Goal: Register for event/course

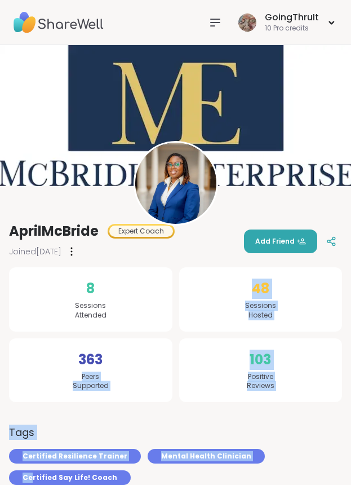
drag, startPoint x: 0, startPoint y: 0, endPoint x: -16, endPoint y: 358, distance: 358.4
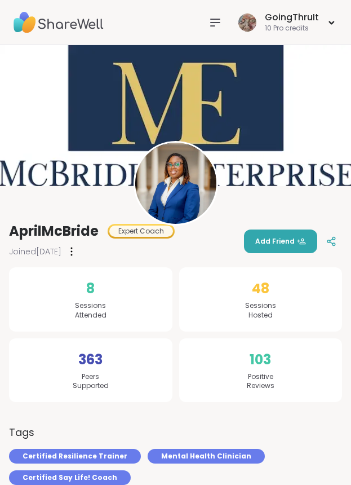
click at [133, 251] on div "Joined Apr 2022" at bounding box center [92, 251] width 166 height 18
click at [71, 20] on img at bounding box center [59, 22] width 90 height 39
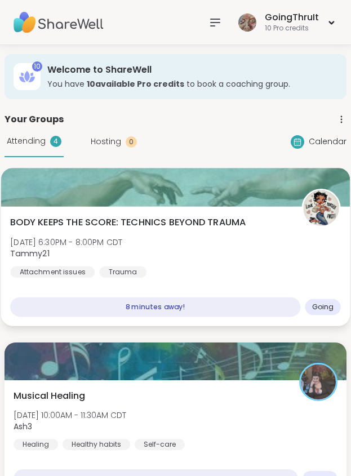
click at [125, 227] on span "BODY KEEPS THE SCORE: TECHNICS BEYOND TRAUMA" at bounding box center [128, 223] width 236 height 14
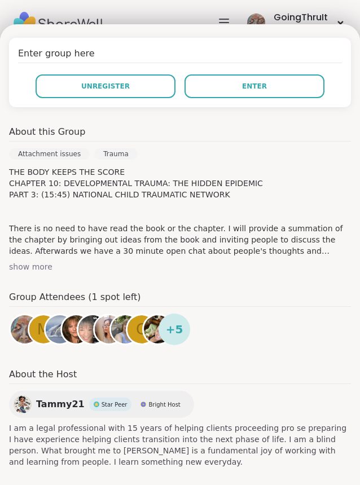
scroll to position [245, 0]
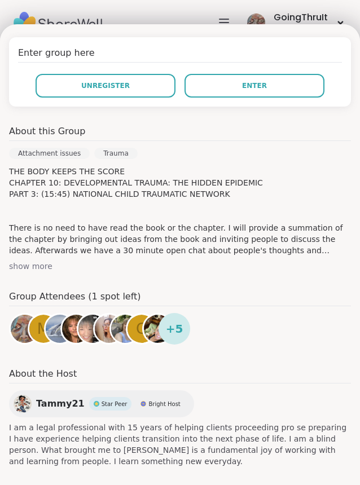
click at [252, 303] on h4 "Group Attendees (1 spot left)" at bounding box center [180, 298] width 342 height 16
click at [170, 131] on div "About this Group" at bounding box center [180, 133] width 342 height 16
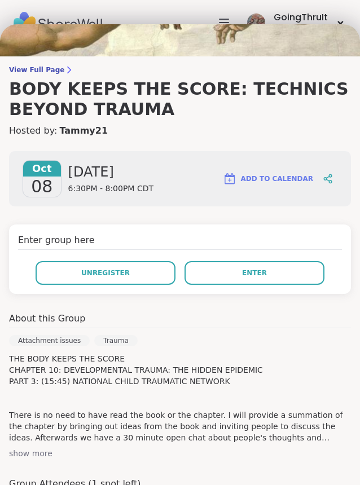
scroll to position [0, 0]
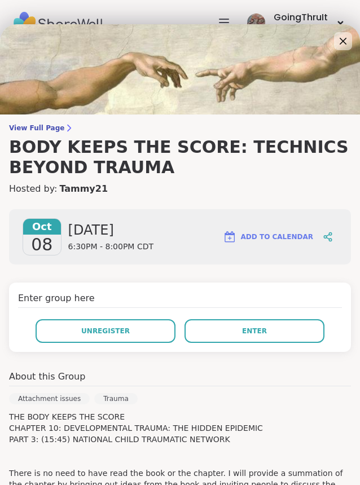
click at [157, 293] on h4 "Enter group here" at bounding box center [180, 300] width 324 height 16
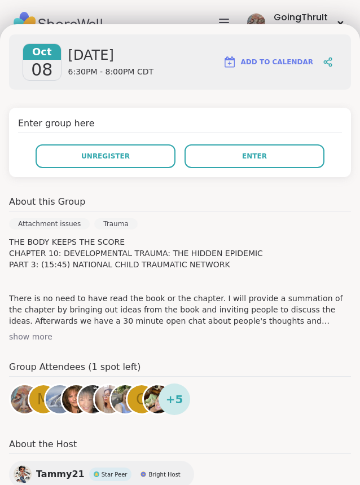
scroll to position [175, 0]
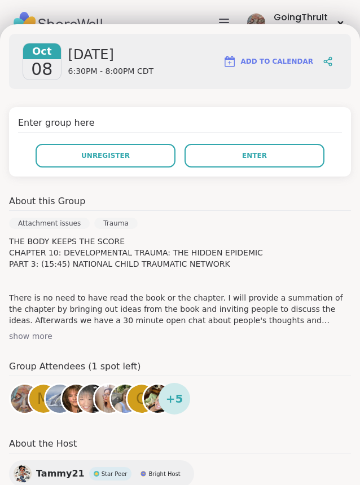
click at [23, 335] on div "show more" at bounding box center [180, 335] width 342 height 11
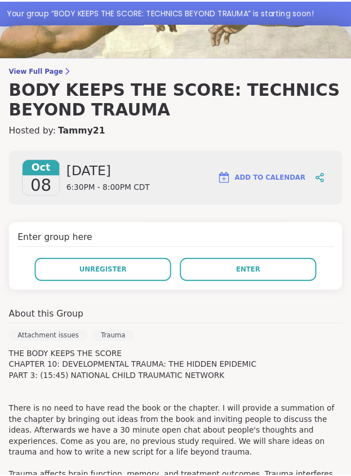
scroll to position [56, 0]
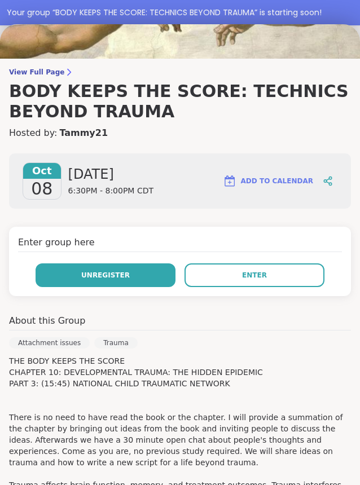
click at [132, 283] on button "Unregister" at bounding box center [106, 275] width 140 height 24
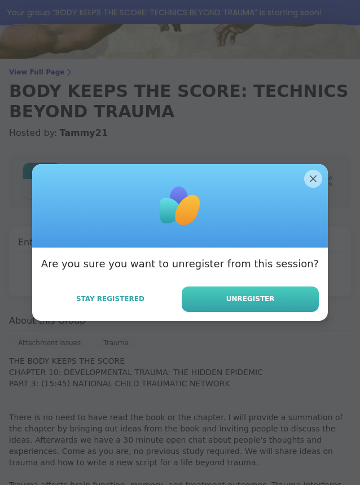
click at [228, 298] on span "Unregister" at bounding box center [250, 299] width 48 height 10
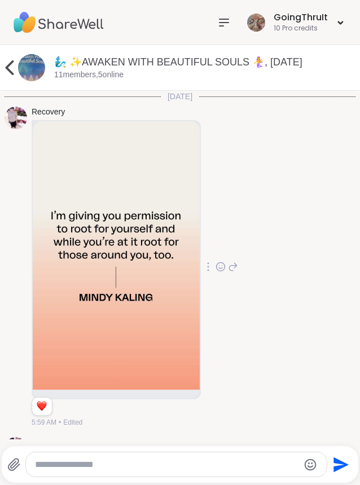
scroll to position [3354, 0]
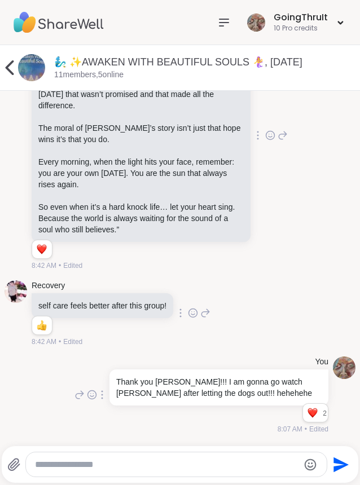
click at [217, 26] on icon at bounding box center [224, 23] width 14 height 14
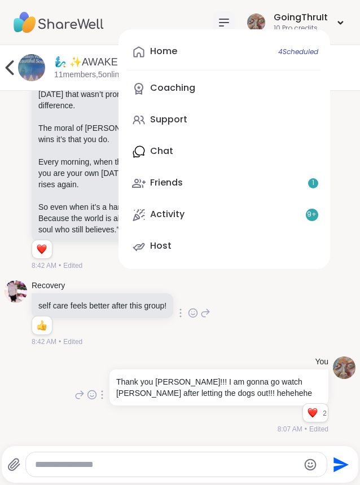
click at [163, 155] on div "Home 4 Scheduled Coaching Support Chat Friends 1 Activity 9 + Host" at bounding box center [223, 149] width 211 height 240
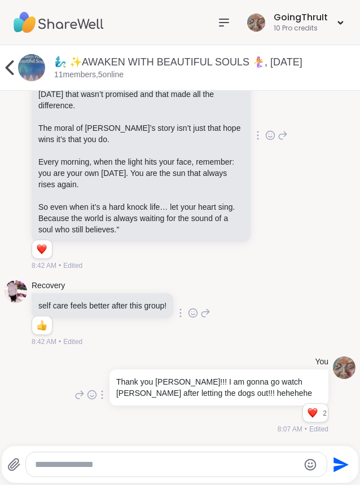
click at [12, 64] on icon at bounding box center [9, 67] width 23 height 23
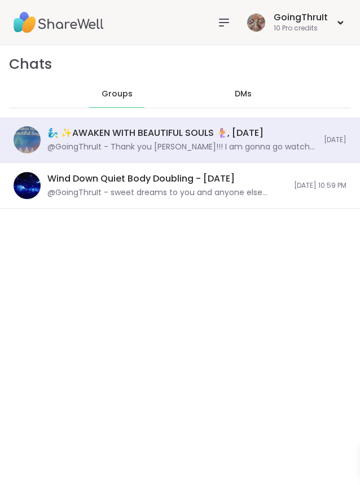
scroll to position [6571, 0]
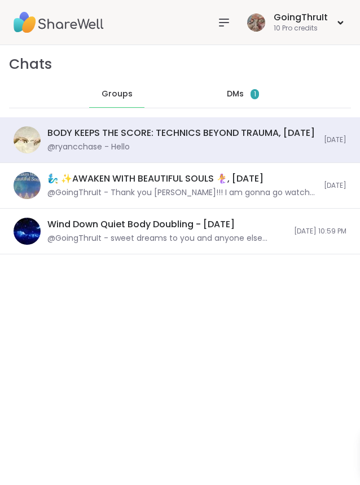
click at [156, 155] on div "BODY KEEPS THE SCORE: TECHNICS BEYOND TRAUMA, Oct 08 @ryancchase - Hello Today" at bounding box center [180, 140] width 360 height 46
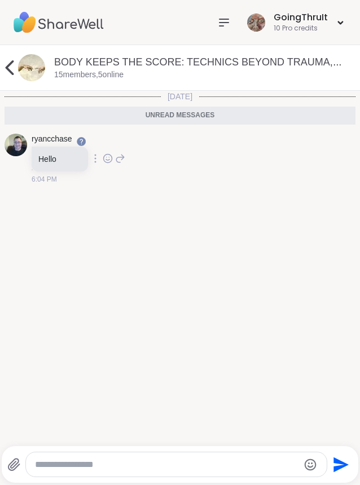
click at [179, 216] on div "Today Unread messages ryancchase Hello 6:04 PM" at bounding box center [180, 265] width 360 height 348
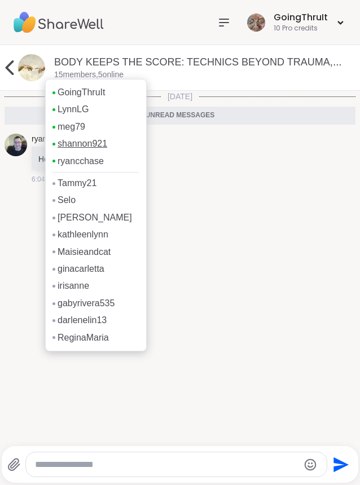
click at [87, 143] on link "shannon921" at bounding box center [83, 144] width 50 height 12
click at [81, 125] on link "meg79" at bounding box center [72, 127] width 28 height 12
click at [78, 105] on link "LynnLG" at bounding box center [73, 109] width 31 height 12
click at [79, 163] on link "ryancchase" at bounding box center [81, 161] width 46 height 12
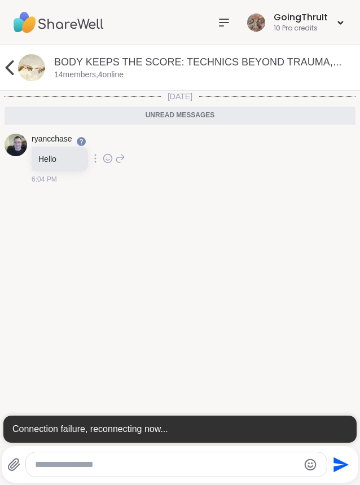
click at [6, 67] on icon at bounding box center [10, 67] width 8 height 15
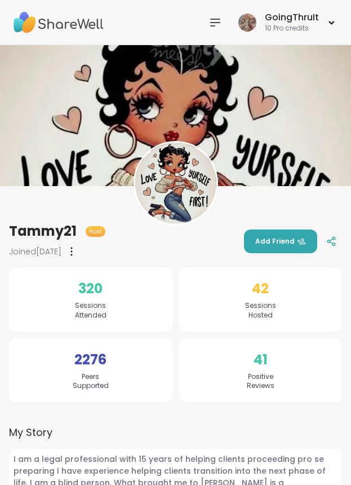
click at [71, 24] on img at bounding box center [59, 22] width 90 height 39
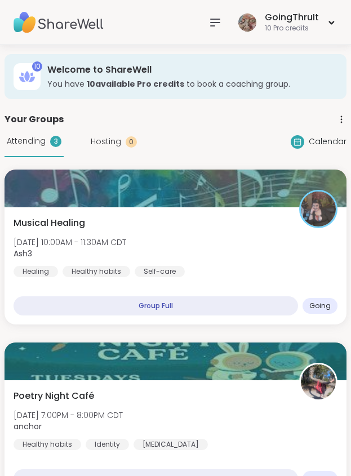
click at [206, 17] on nav at bounding box center [215, 22] width 23 height 23
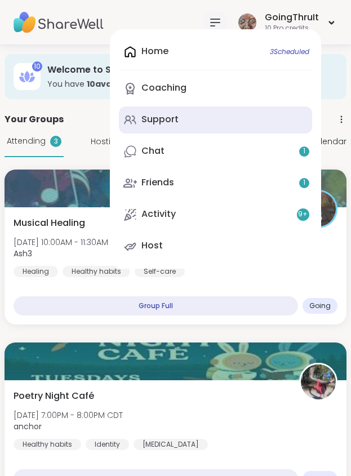
click at [160, 127] on link "Support" at bounding box center [215, 120] width 193 height 27
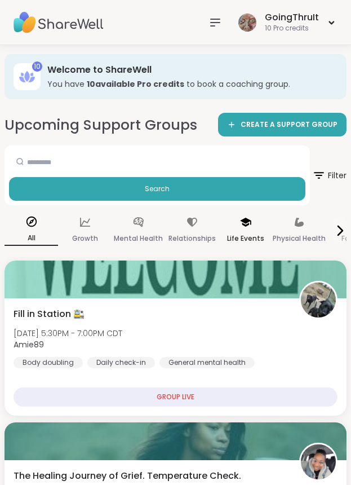
click at [242, 235] on p "Life Events" at bounding box center [245, 239] width 37 height 14
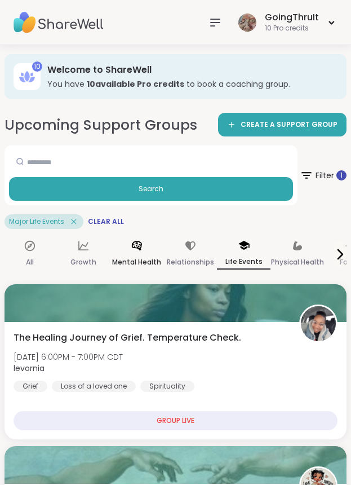
click at [134, 250] on icon at bounding box center [137, 246] width 12 height 12
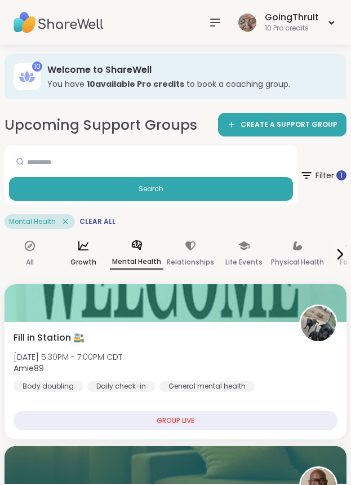
click at [91, 265] on p "Growth" at bounding box center [83, 262] width 26 height 14
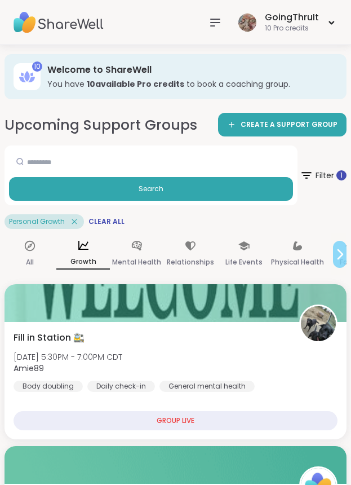
click at [333, 255] on icon at bounding box center [340, 255] width 14 height 14
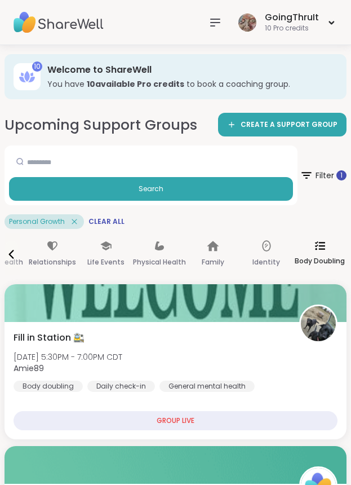
click at [321, 253] on div "Body Doubling" at bounding box center [320, 254] width 54 height 42
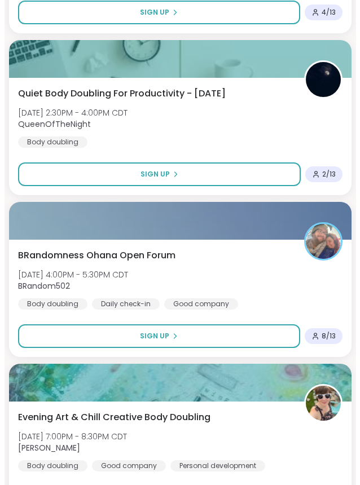
scroll to position [1804, 0]
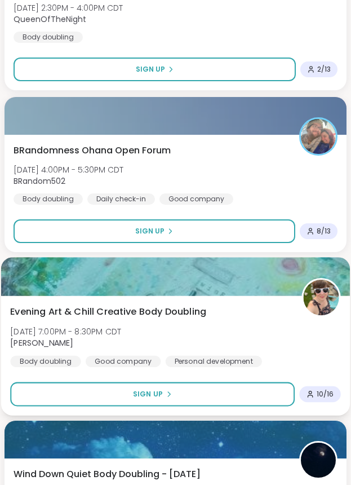
click at [157, 305] on span "Evening Art & Chill Creative Body Doubling" at bounding box center [108, 312] width 196 height 14
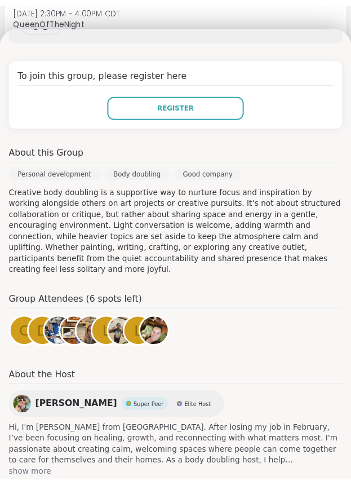
scroll to position [169, 0]
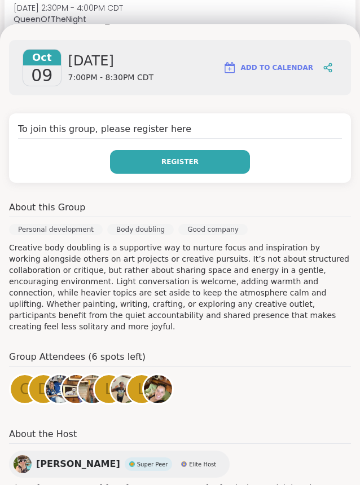
click at [171, 165] on span "Register" at bounding box center [179, 162] width 37 height 10
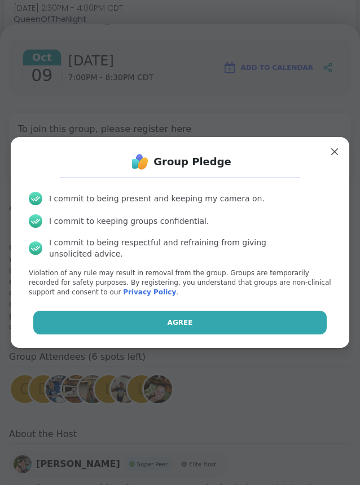
click at [170, 326] on button "Agree" at bounding box center [180, 323] width 294 height 24
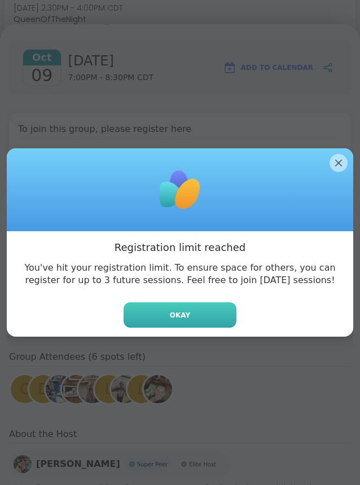
click at [208, 319] on button "Okay" at bounding box center [179, 314] width 113 height 25
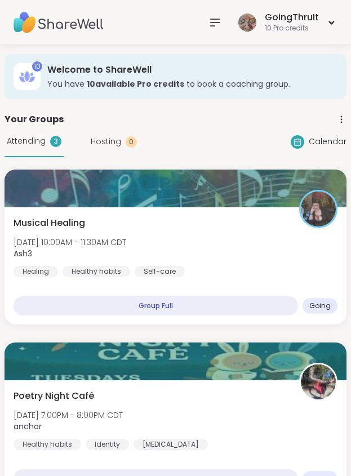
click at [218, 16] on icon at bounding box center [216, 23] width 14 height 14
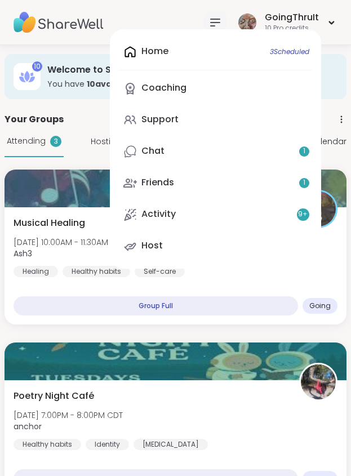
click at [192, 104] on div "Home 3 Scheduled Coaching Support Chat 1 Friends 1 Activity 9 + Host" at bounding box center [215, 149] width 211 height 240
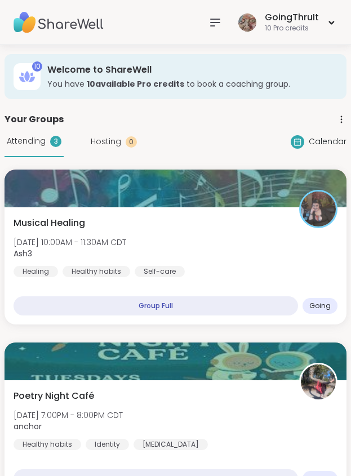
click at [214, 16] on icon at bounding box center [216, 23] width 14 height 14
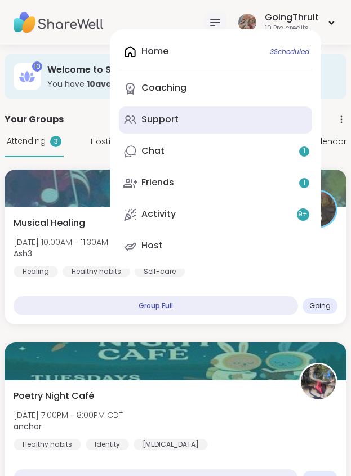
click at [170, 129] on link "Support" at bounding box center [215, 120] width 193 height 27
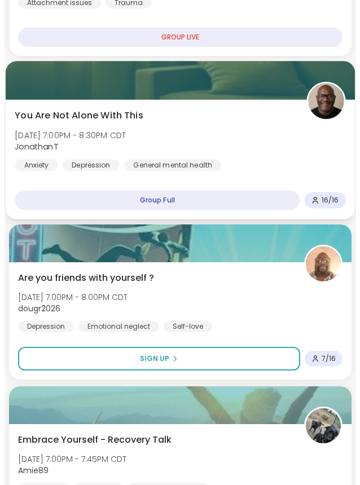
scroll to position [846, 0]
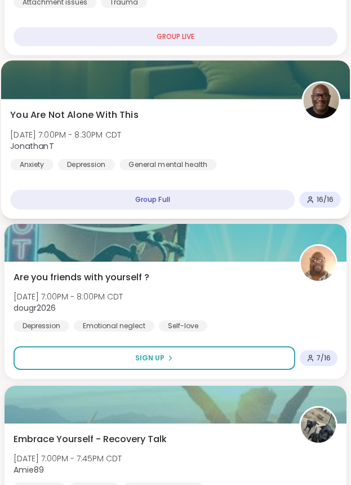
click at [170, 131] on div "You Are Not Alone With This Wed, Oct 08 | 7:00PM - 8:30PM CDT JonathanT Anxiety…" at bounding box center [175, 139] width 331 height 62
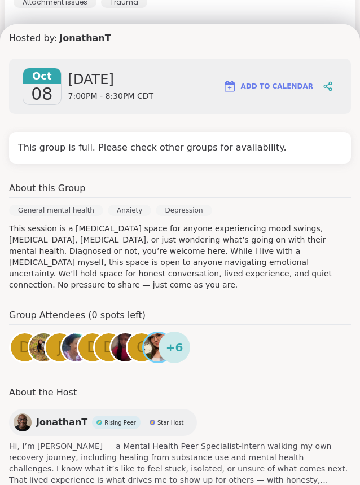
scroll to position [169, 0]
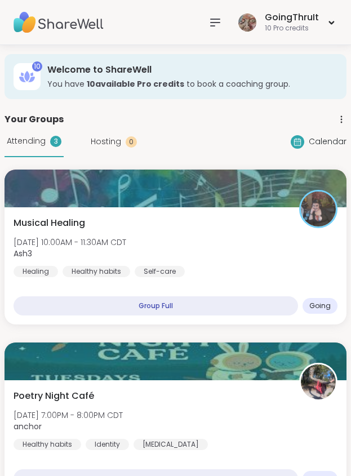
click at [217, 25] on icon at bounding box center [216, 23] width 14 height 14
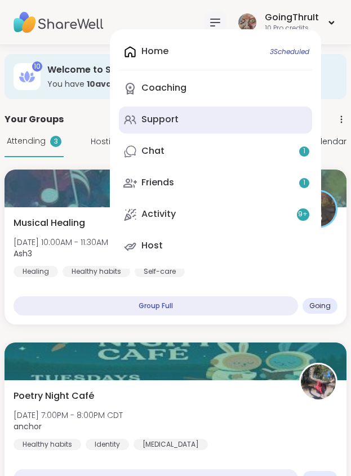
click at [201, 114] on link "Support" at bounding box center [215, 120] width 193 height 27
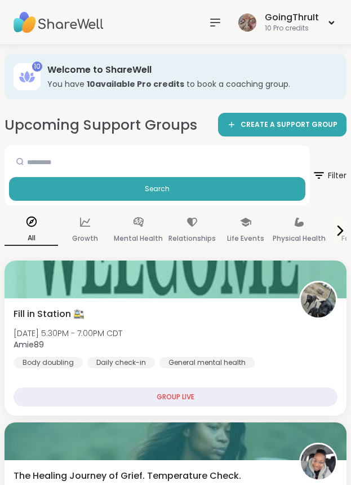
click at [210, 23] on icon at bounding box center [216, 23] width 14 height 14
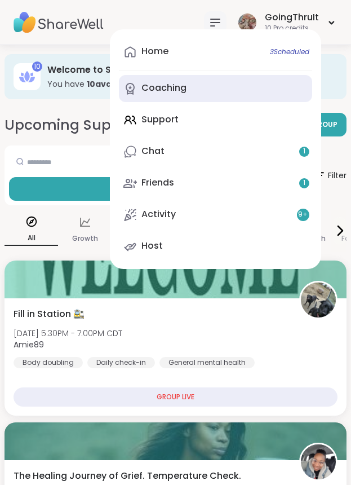
click at [189, 89] on link "Coaching" at bounding box center [215, 88] width 193 height 27
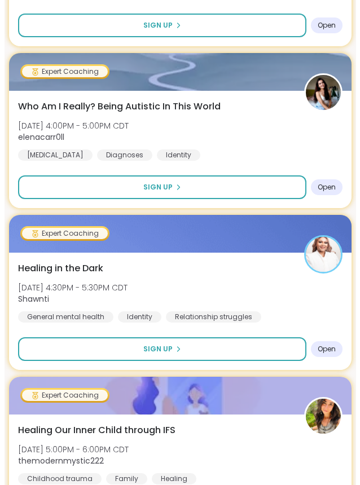
scroll to position [846, 0]
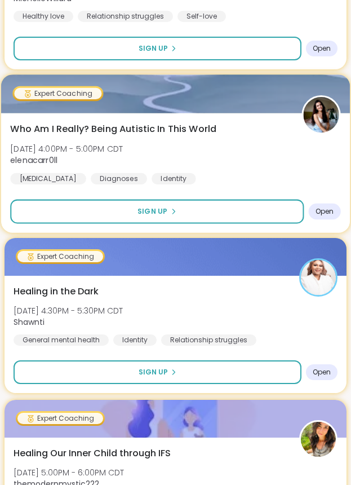
click at [174, 140] on div "Who Am I Really? Being Autistic In This World Thu, Oct 09 | 4:00PM - 5:00PM CDT…" at bounding box center [175, 153] width 331 height 62
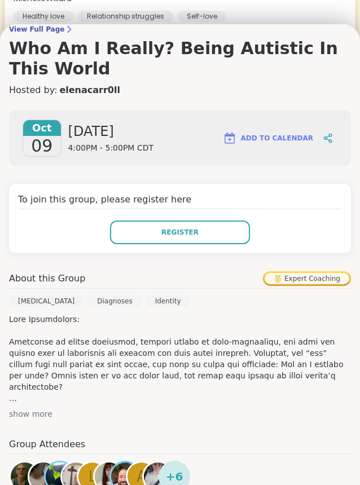
scroll to position [113, 0]
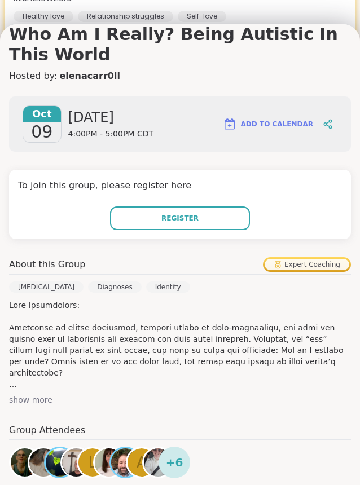
click at [48, 396] on div "show more" at bounding box center [180, 399] width 342 height 11
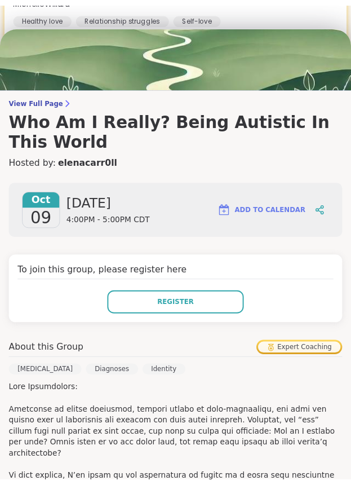
scroll to position [0, 0]
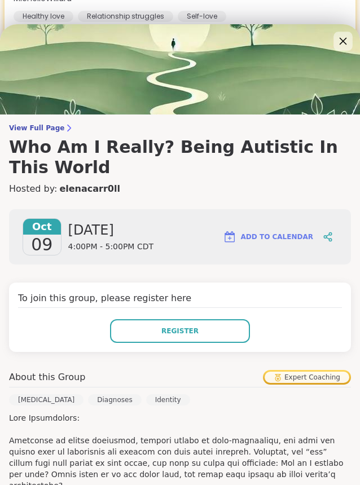
click at [339, 42] on icon at bounding box center [342, 41] width 7 height 7
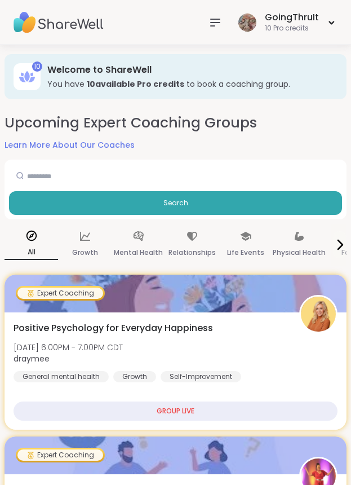
click at [64, 19] on img at bounding box center [59, 22] width 90 height 39
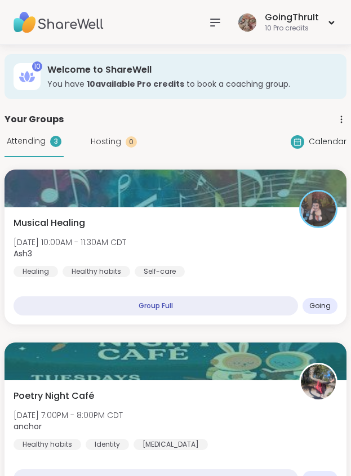
click at [307, 139] on div "Calendar" at bounding box center [319, 142] width 56 height 14
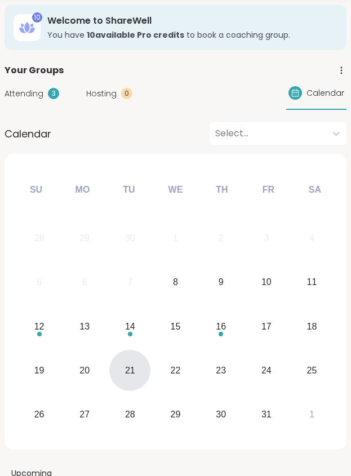
scroll to position [113, 0]
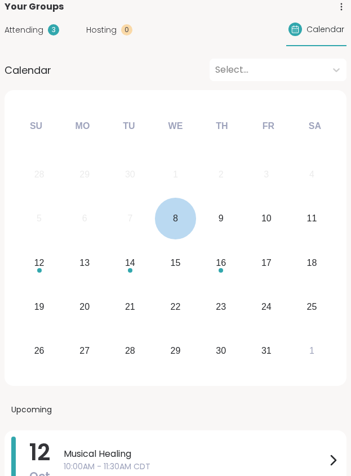
click at [172, 231] on div "8" at bounding box center [175, 218] width 41 height 41
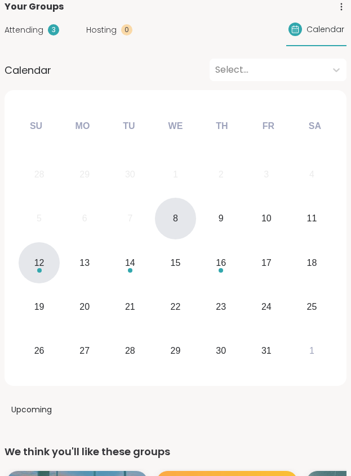
click at [47, 278] on div "12" at bounding box center [39, 262] width 41 height 41
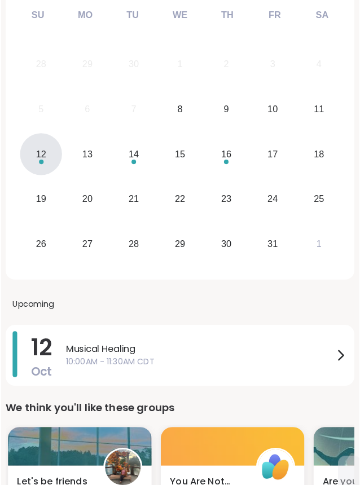
scroll to position [226, 0]
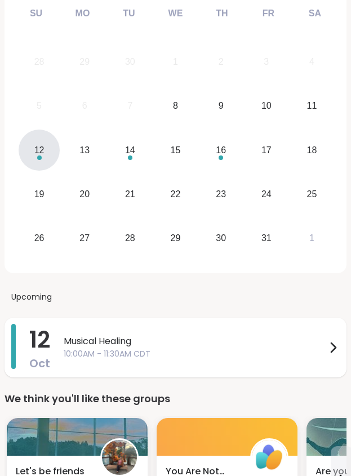
click at [140, 342] on span "Musical Healing" at bounding box center [195, 342] width 263 height 14
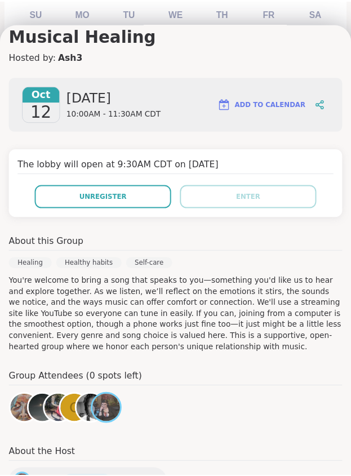
scroll to position [49, 0]
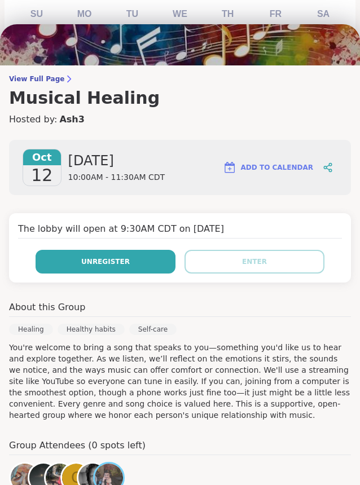
click at [127, 254] on button "Unregister" at bounding box center [106, 262] width 140 height 24
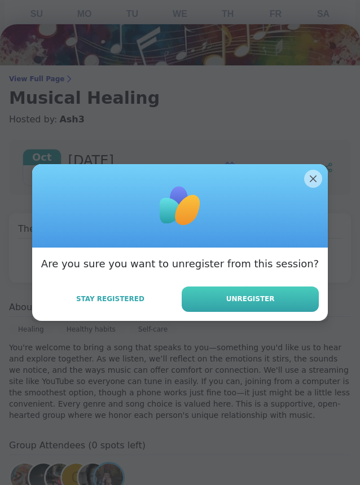
click at [235, 302] on span "Unregister" at bounding box center [250, 299] width 48 height 10
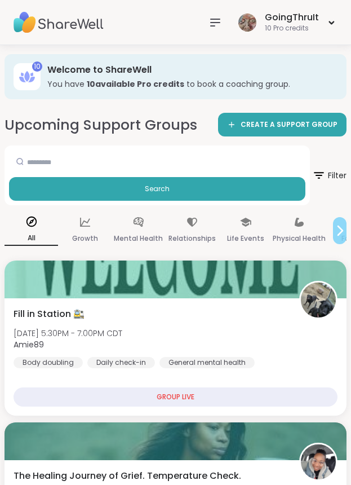
click at [339, 227] on icon at bounding box center [340, 230] width 5 height 9
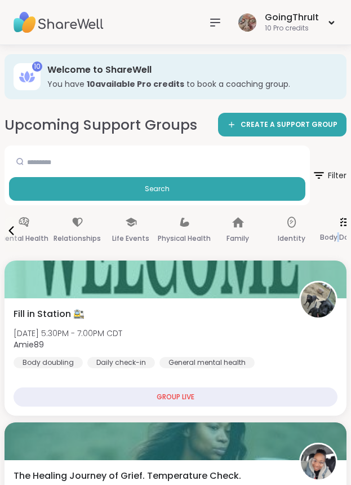
click at [339, 227] on div "Body Doubling" at bounding box center [346, 231] width 54 height 42
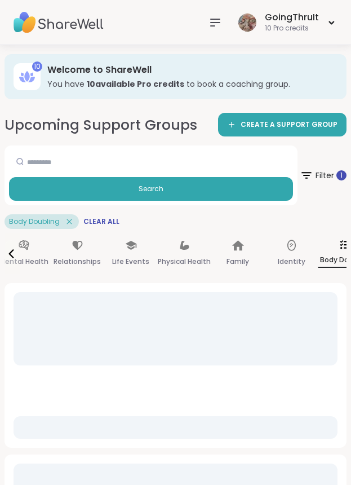
click at [339, 254] on p "Body Doubling" at bounding box center [346, 260] width 54 height 15
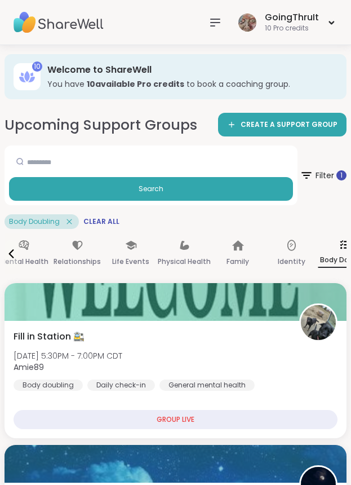
click at [330, 260] on p "Body Doubling" at bounding box center [346, 260] width 54 height 15
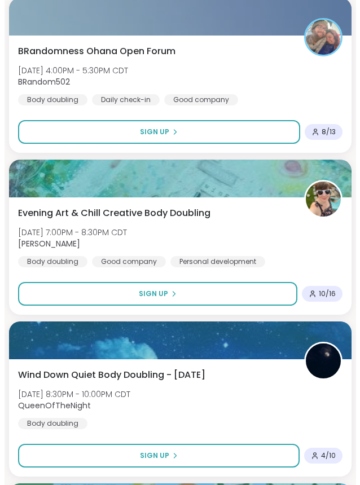
scroll to position [1974, 0]
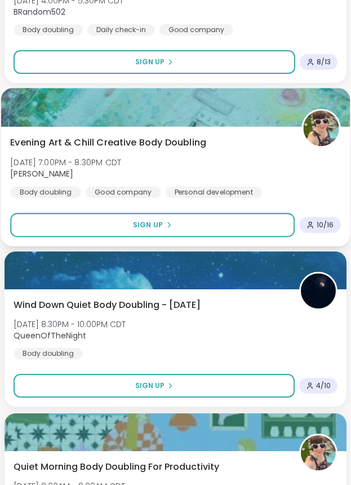
click at [166, 138] on span "Evening Art & Chill Creative Body Doubling" at bounding box center [108, 143] width 196 height 14
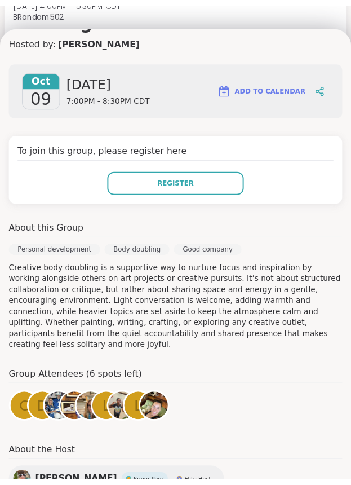
scroll to position [69, 0]
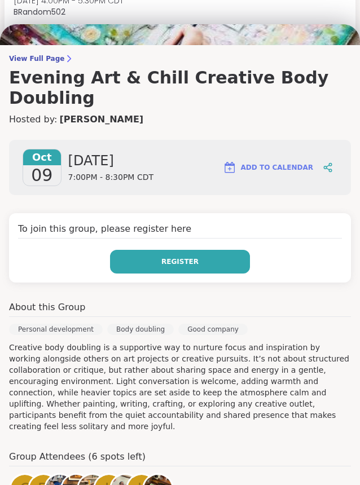
click at [180, 257] on span "Register" at bounding box center [179, 262] width 37 height 10
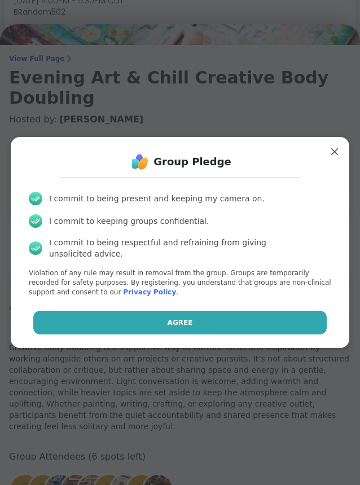
click at [179, 324] on button "Agree" at bounding box center [180, 323] width 294 height 24
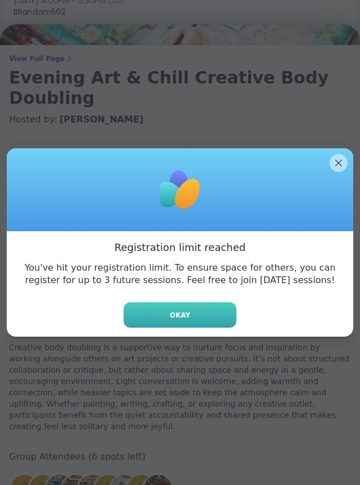
click at [179, 317] on span "Okay" at bounding box center [180, 315] width 20 height 10
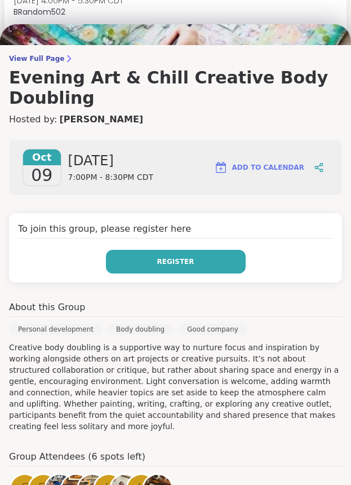
click at [193, 251] on button "Register" at bounding box center [176, 262] width 140 height 24
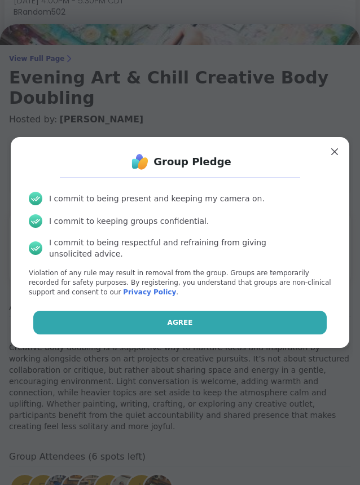
click at [193, 315] on button "Agree" at bounding box center [180, 323] width 294 height 24
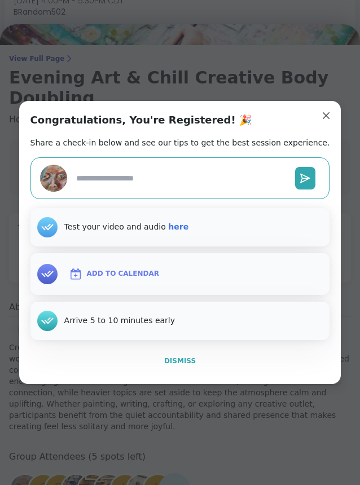
click at [177, 364] on span "Dismiss" at bounding box center [180, 361] width 32 height 8
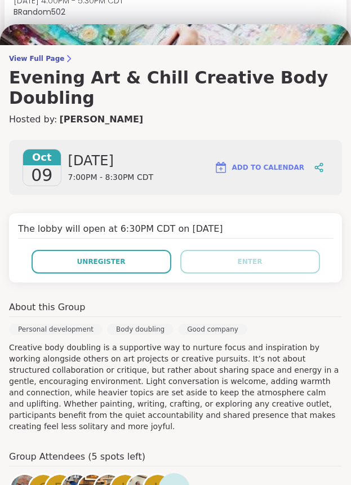
click at [272, 336] on div "Personal development Body doubling Good company" at bounding box center [175, 333] width 333 height 18
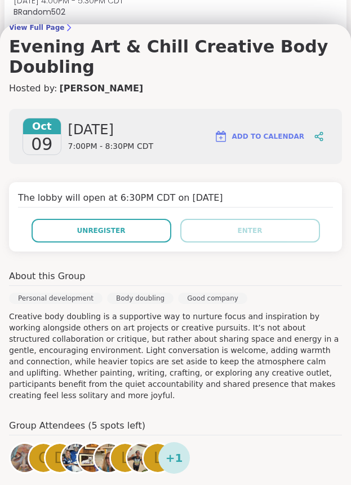
scroll to position [126, 0]
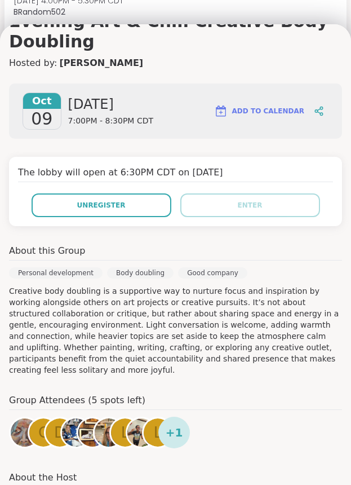
drag, startPoint x: 272, startPoint y: 336, endPoint x: 211, endPoint y: 374, distance: 71.7
drag, startPoint x: 211, startPoint y: 374, endPoint x: 264, endPoint y: 403, distance: 60.3
click at [264, 403] on div "Group Attendees (5 spots left) C d L L + 1" at bounding box center [175, 423] width 333 height 59
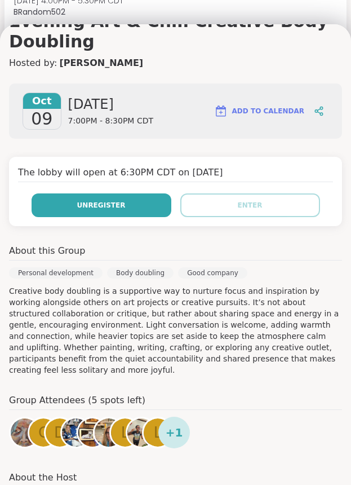
click at [117, 210] on button "Unregister" at bounding box center [102, 205] width 140 height 24
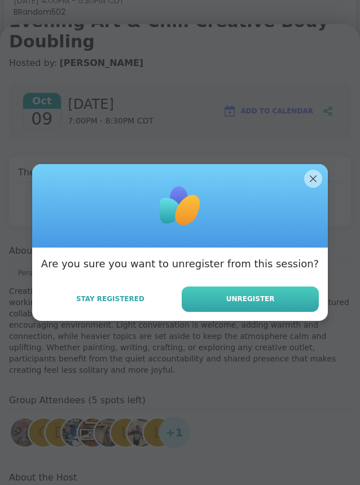
click at [226, 301] on span "Unregister" at bounding box center [250, 299] width 48 height 10
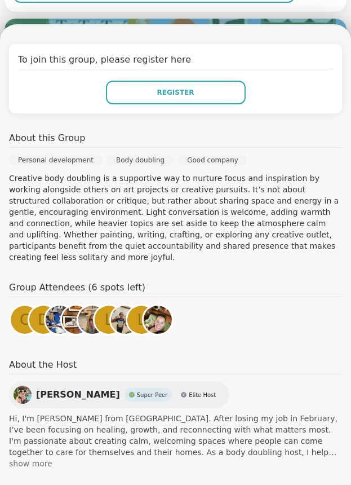
scroll to position [0, 0]
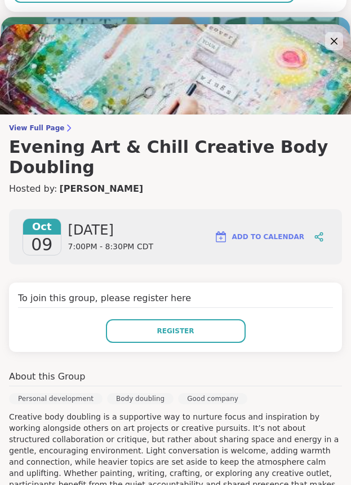
drag, startPoint x: 320, startPoint y: 37, endPoint x: 315, endPoint y: 48, distance: 11.9
click at [328, 38] on icon at bounding box center [335, 41] width 14 height 14
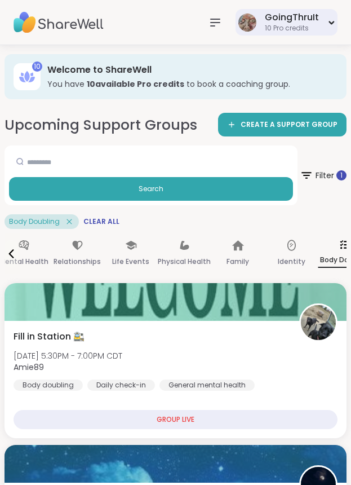
click at [261, 15] on div "GoingThruIt 10 Pro credits" at bounding box center [287, 22] width 102 height 27
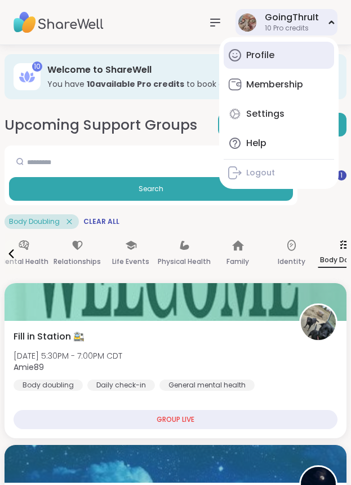
click at [250, 49] on div "Profile" at bounding box center [260, 55] width 28 height 12
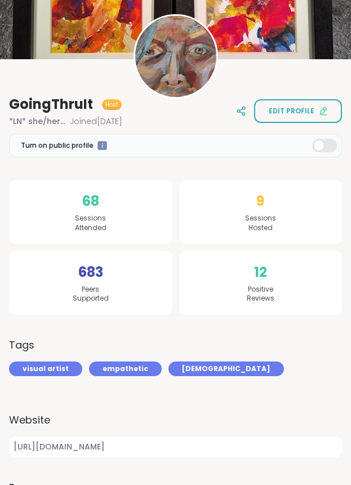
scroll to position [113, 0]
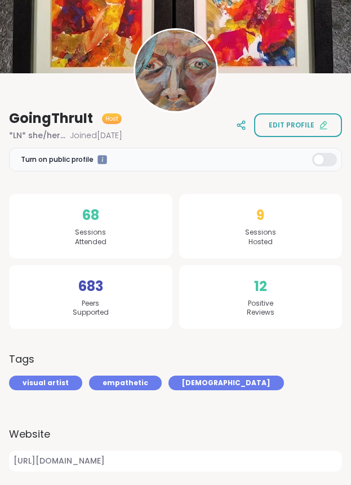
click at [317, 158] on div at bounding box center [324, 160] width 25 height 14
click at [98, 157] on div at bounding box center [103, 160] width 10 height 10
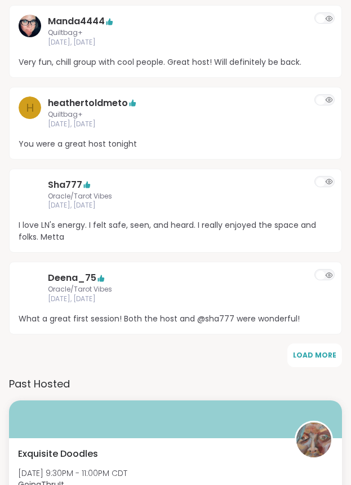
scroll to position [1353, 0]
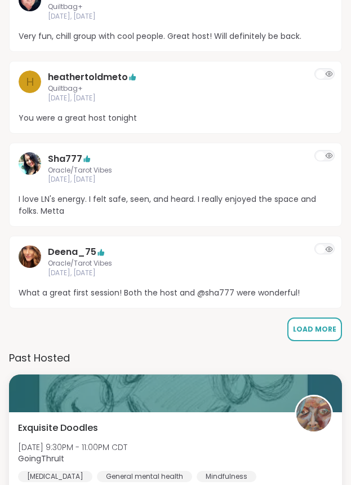
click at [304, 324] on span "Load More" at bounding box center [314, 329] width 43 height 10
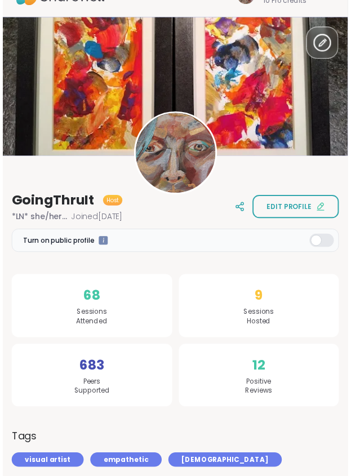
scroll to position [0, 0]
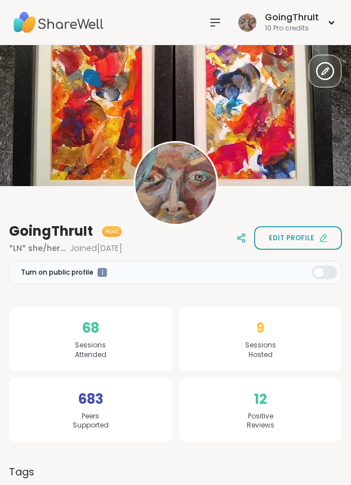
click at [157, 245] on div "GoingThruIt Host *LN* she/her/hers Joined Aug 2023 Edit profile" at bounding box center [175, 238] width 333 height 32
click at [76, 19] on img at bounding box center [59, 22] width 90 height 39
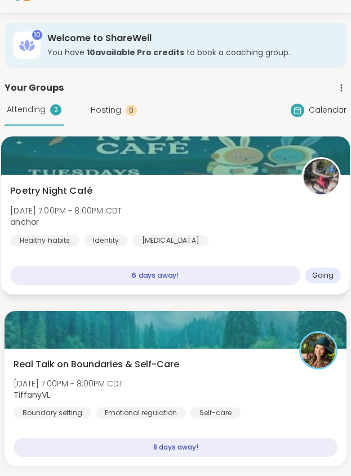
scroll to position [56, 0]
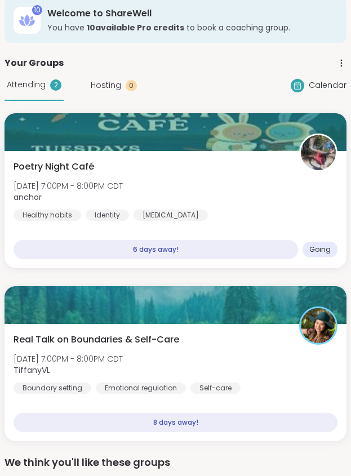
click at [292, 80] on div "Calendar" at bounding box center [319, 86] width 56 height 14
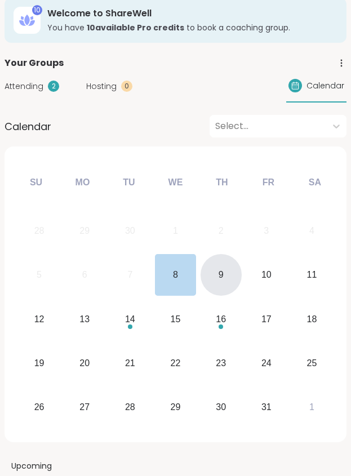
click at [210, 272] on div "9" at bounding box center [221, 274] width 41 height 41
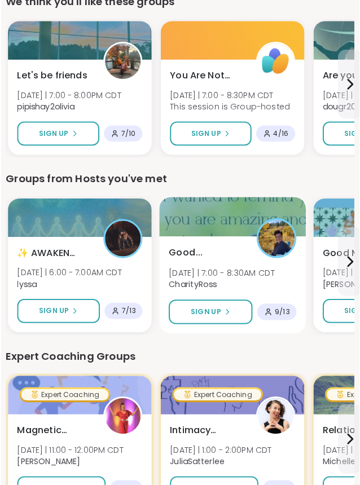
scroll to position [564, 0]
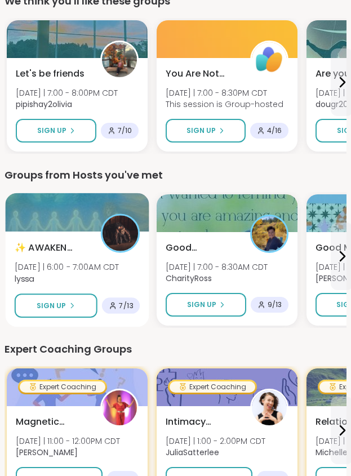
click at [73, 263] on span "Thu 10/9 | 6:00 - 7:00AM CDT" at bounding box center [67, 267] width 105 height 11
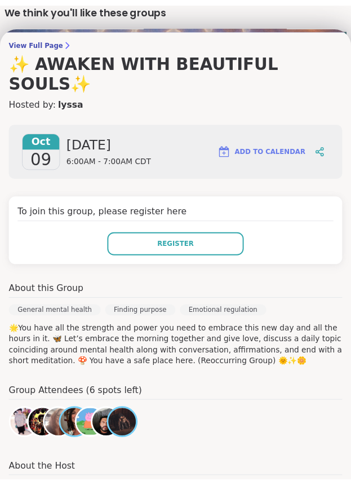
scroll to position [113, 0]
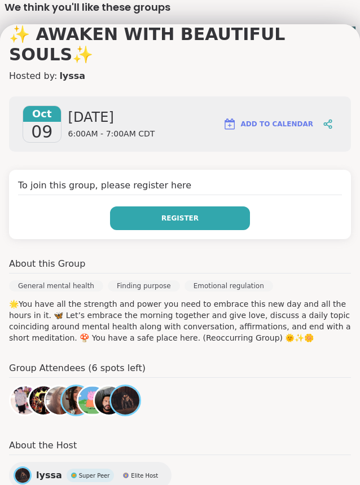
click at [170, 206] on button "Register" at bounding box center [180, 218] width 140 height 24
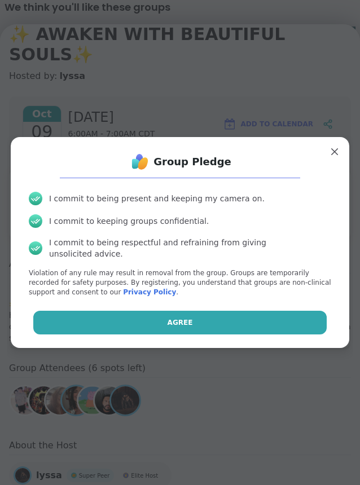
click at [173, 311] on button "Agree" at bounding box center [180, 323] width 294 height 24
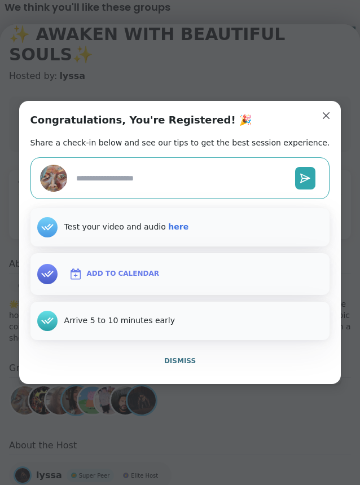
type textarea "*"
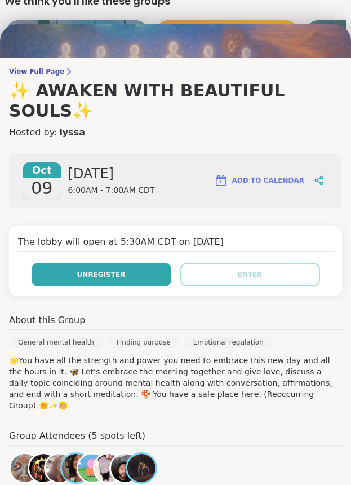
scroll to position [0, 0]
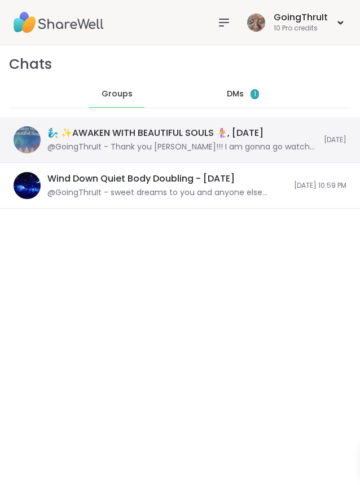
scroll to position [7220, 0]
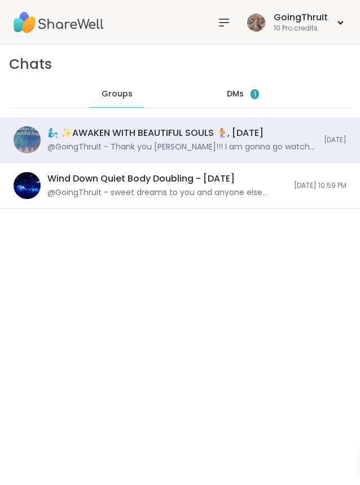
click at [227, 100] on div "DMs 1" at bounding box center [242, 94] width 55 height 27
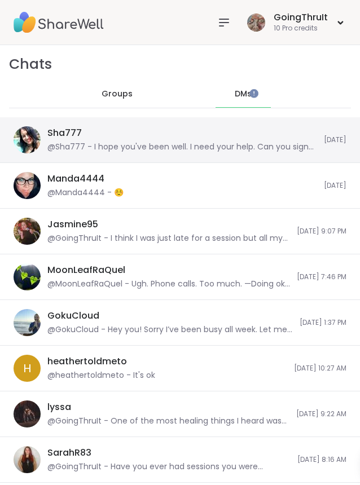
click at [233, 127] on div "Sha777 @Sha777 - I hope you've been well. I need your help. Can you sign up for…" at bounding box center [182, 140] width 270 height 26
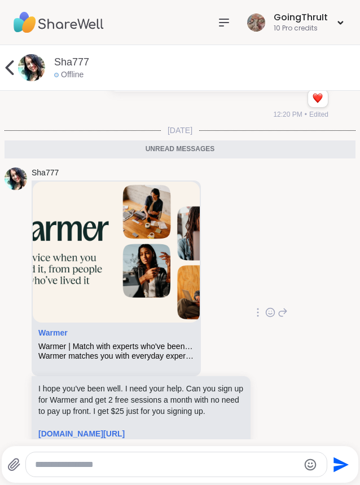
scroll to position [457, 0]
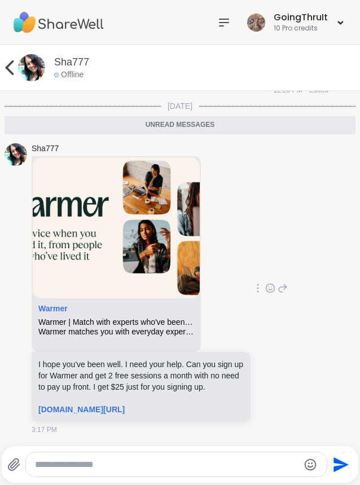
click at [11, 67] on icon at bounding box center [9, 67] width 23 height 23
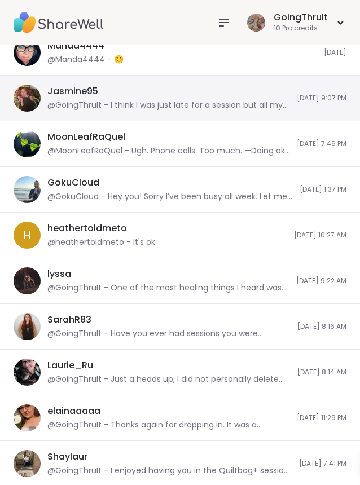
scroll to position [0, 0]
